Goal: Navigation & Orientation: Find specific page/section

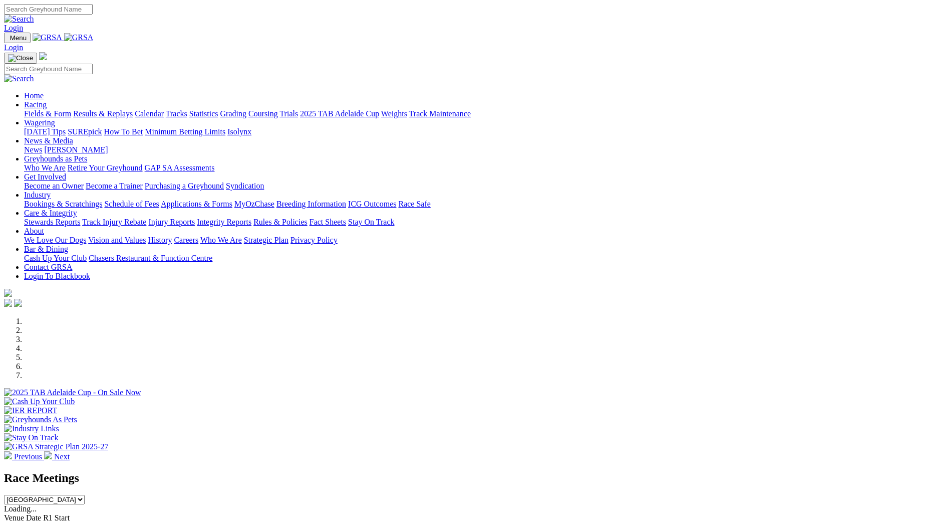
click at [73, 136] on link "News & Media" at bounding box center [48, 140] width 49 height 9
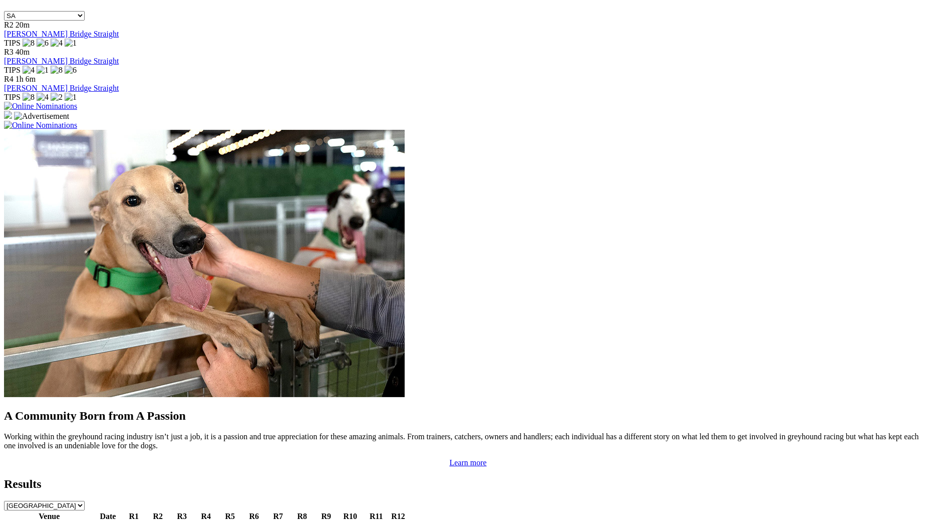
scroll to position [766, 0]
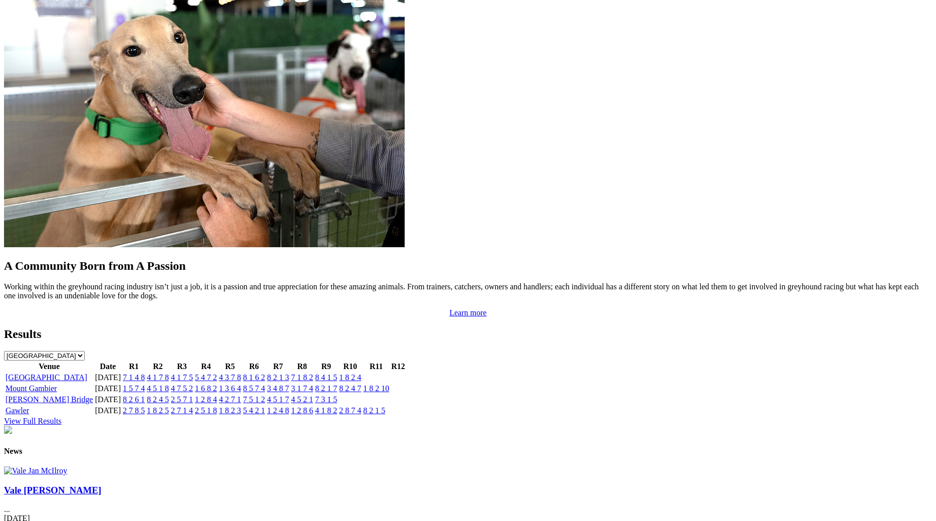
click at [87, 373] on link "[GEOGRAPHIC_DATA]" at bounding box center [47, 377] width 82 height 9
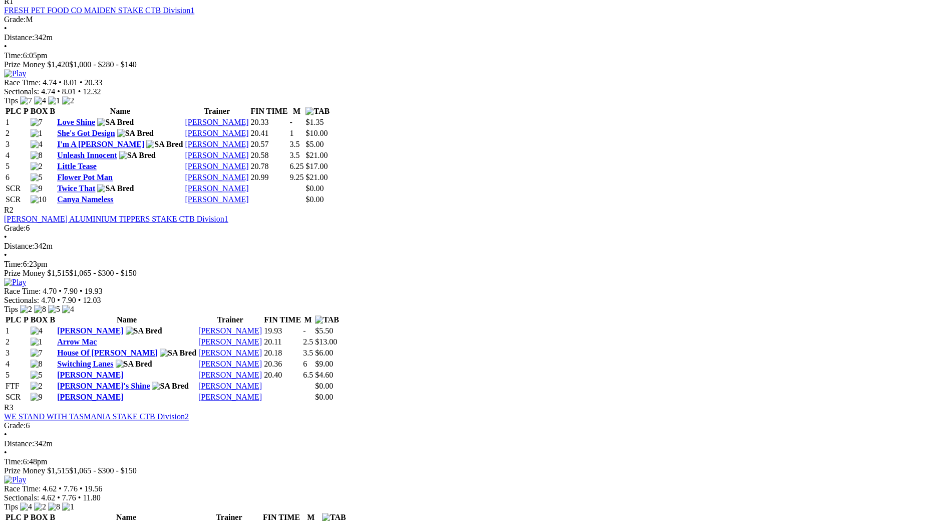
scroll to position [511, 0]
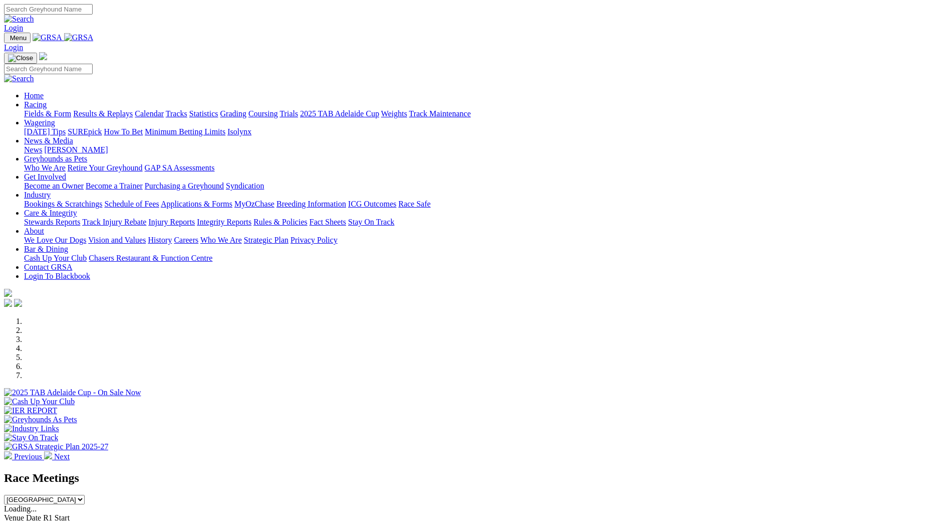
scroll to position [766, 0]
click at [379, 109] on link "2025 TAB Adelaide Cup" at bounding box center [339, 113] width 79 height 9
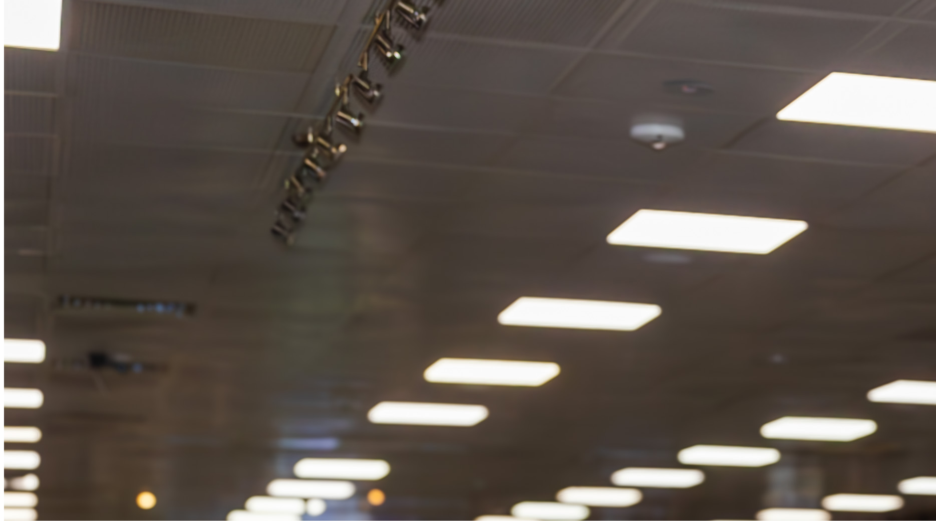
scroll to position [1073, 0]
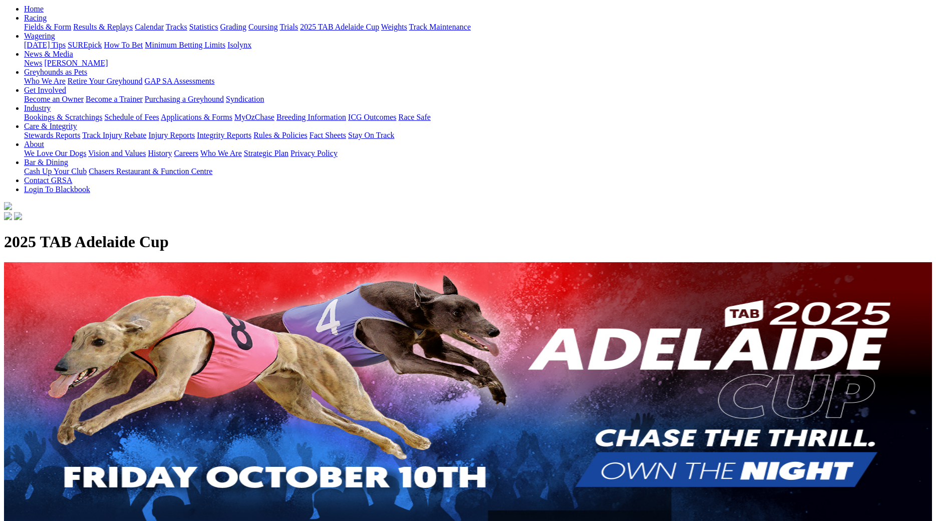
scroll to position [0, 0]
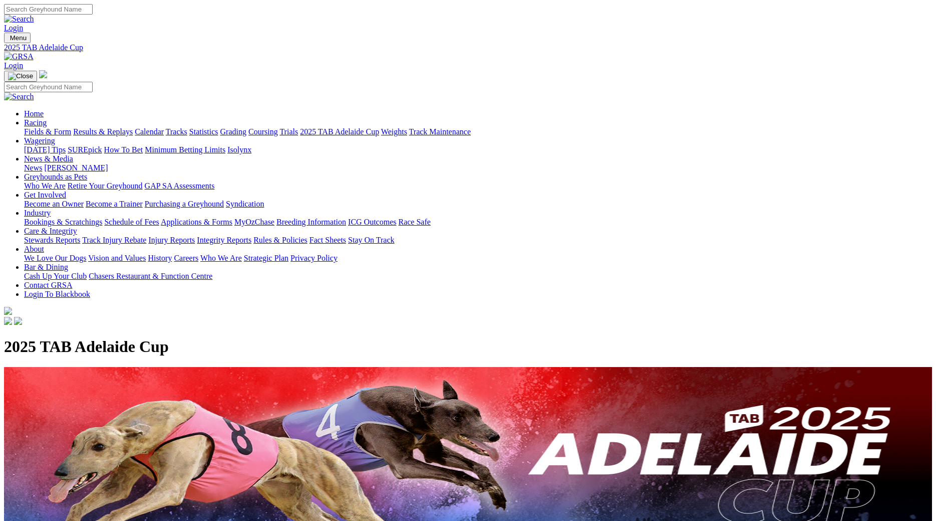
click at [164, 127] on link "Calendar" at bounding box center [149, 131] width 29 height 9
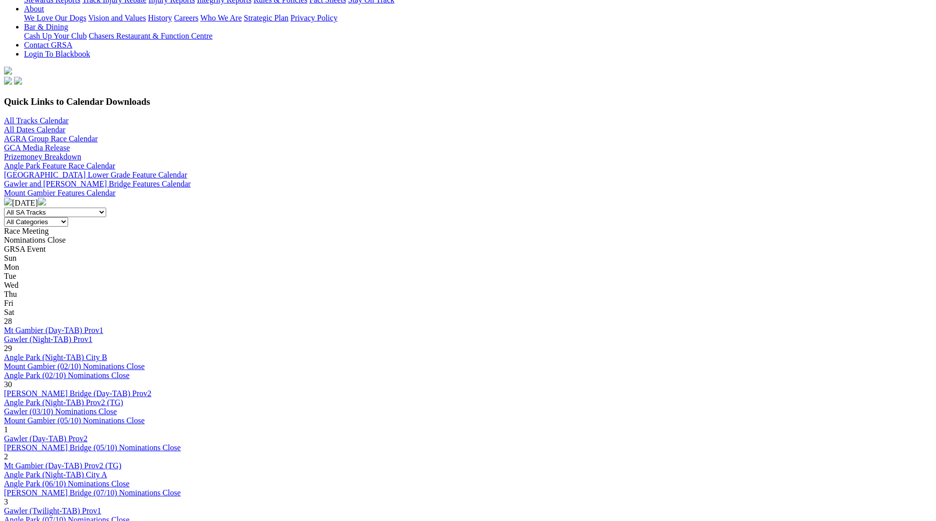
scroll to position [255, 0]
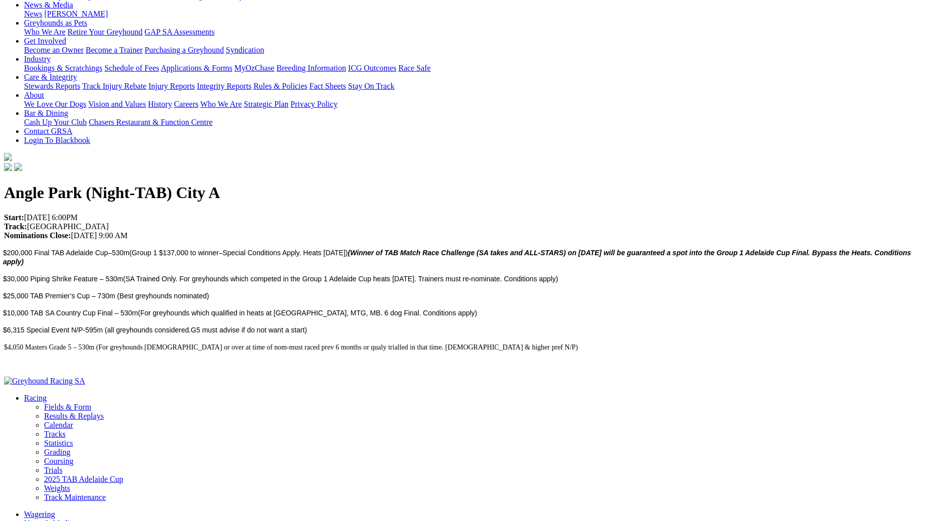
scroll to position [153, 0]
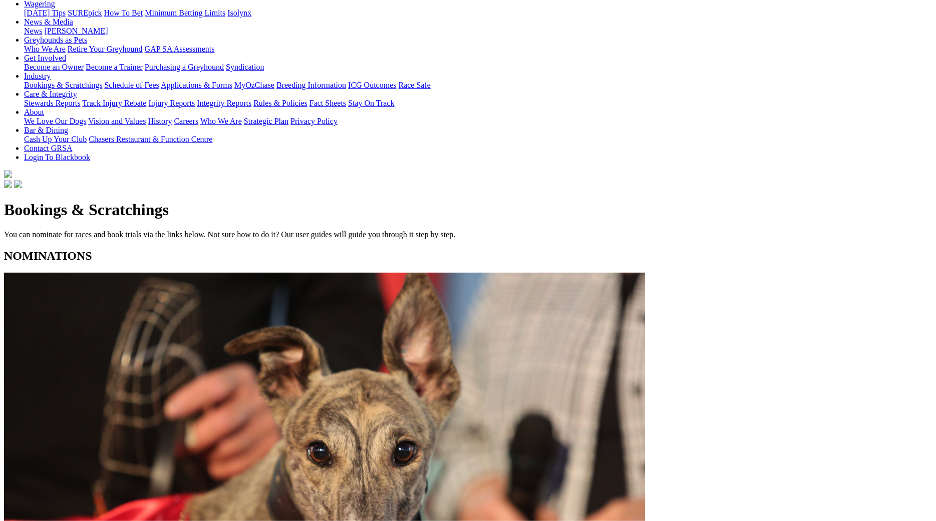
scroll to position [153, 0]
